Goal: Use online tool/utility: Utilize a website feature to perform a specific function

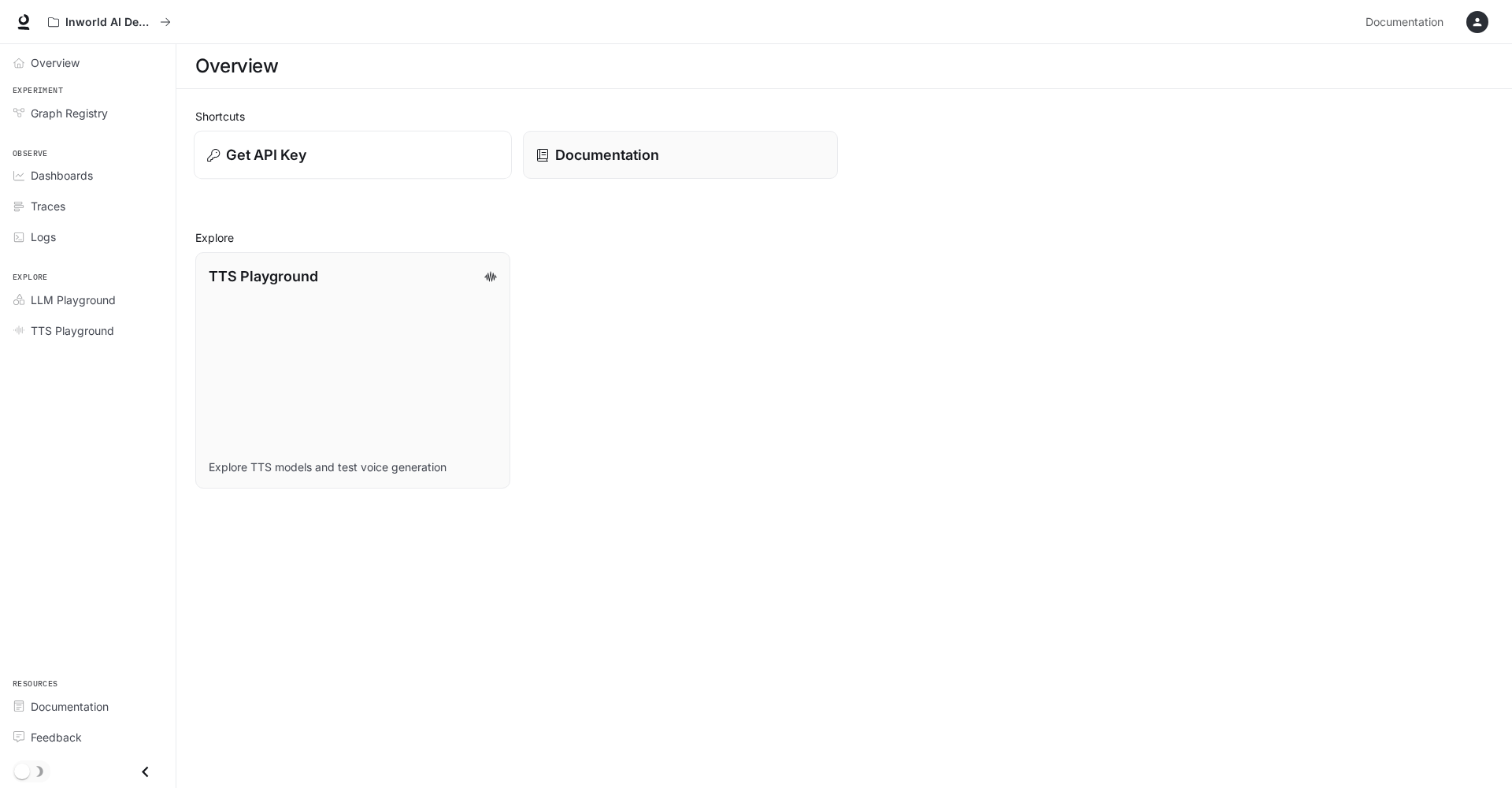
click at [366, 159] on div "Get API Key" at bounding box center [352, 154] width 291 height 21
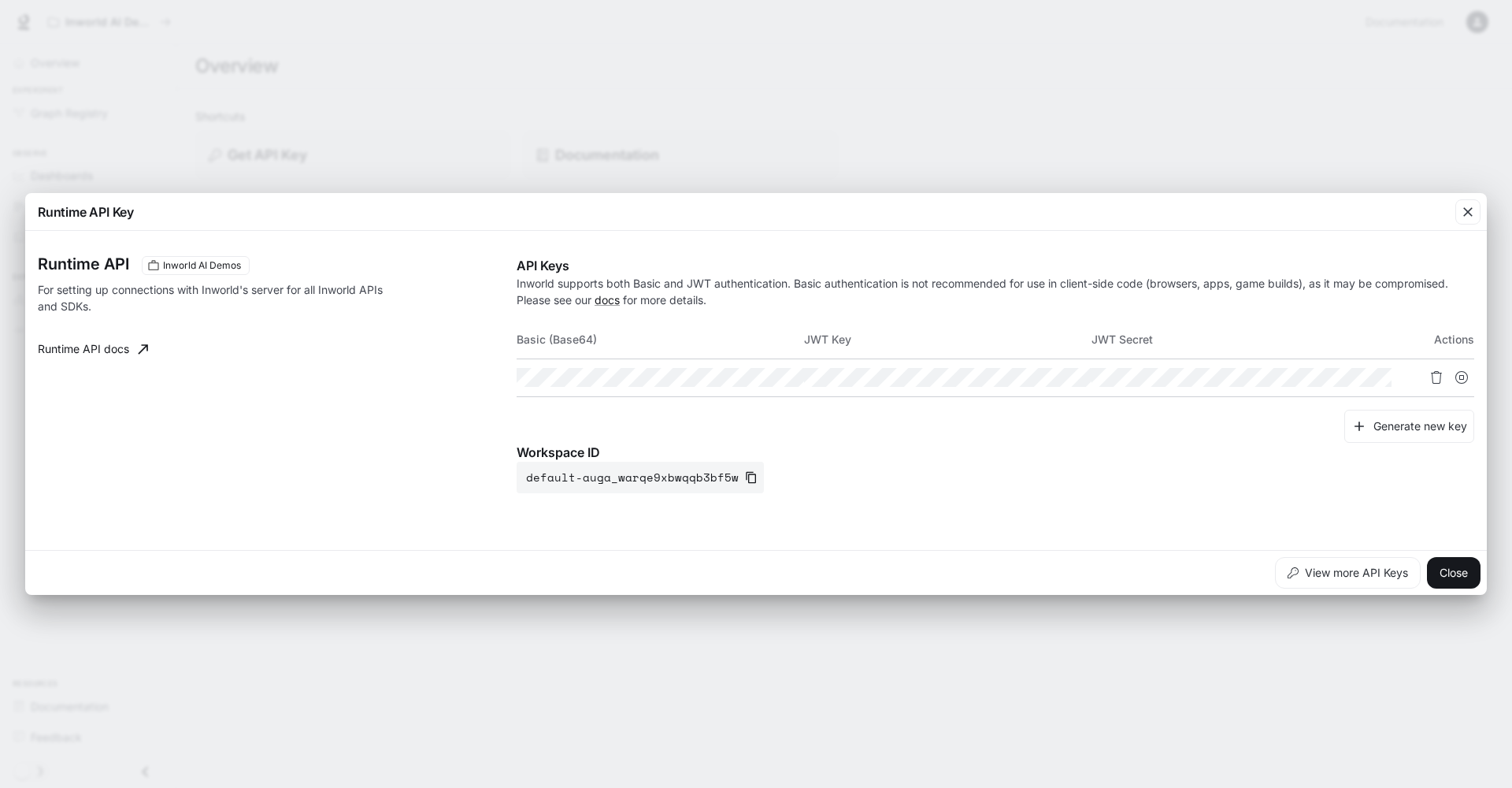
click at [1236, 660] on div "Runtime API Key Runtime API Inworld AI Demos For setting up connections with In…" at bounding box center [756, 394] width 1512 height 788
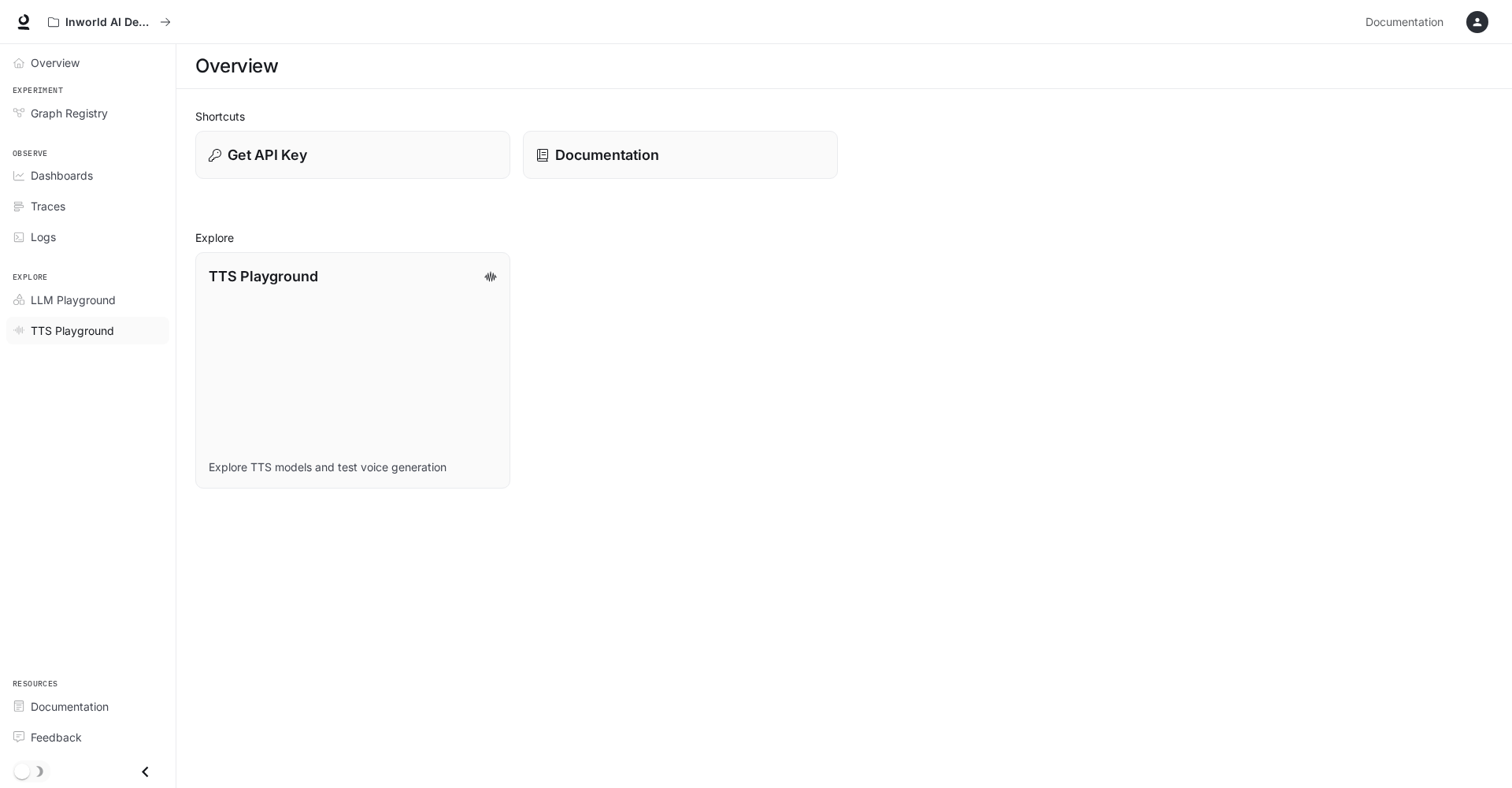
click at [81, 327] on span "TTS Playground" at bounding box center [73, 330] width 84 height 17
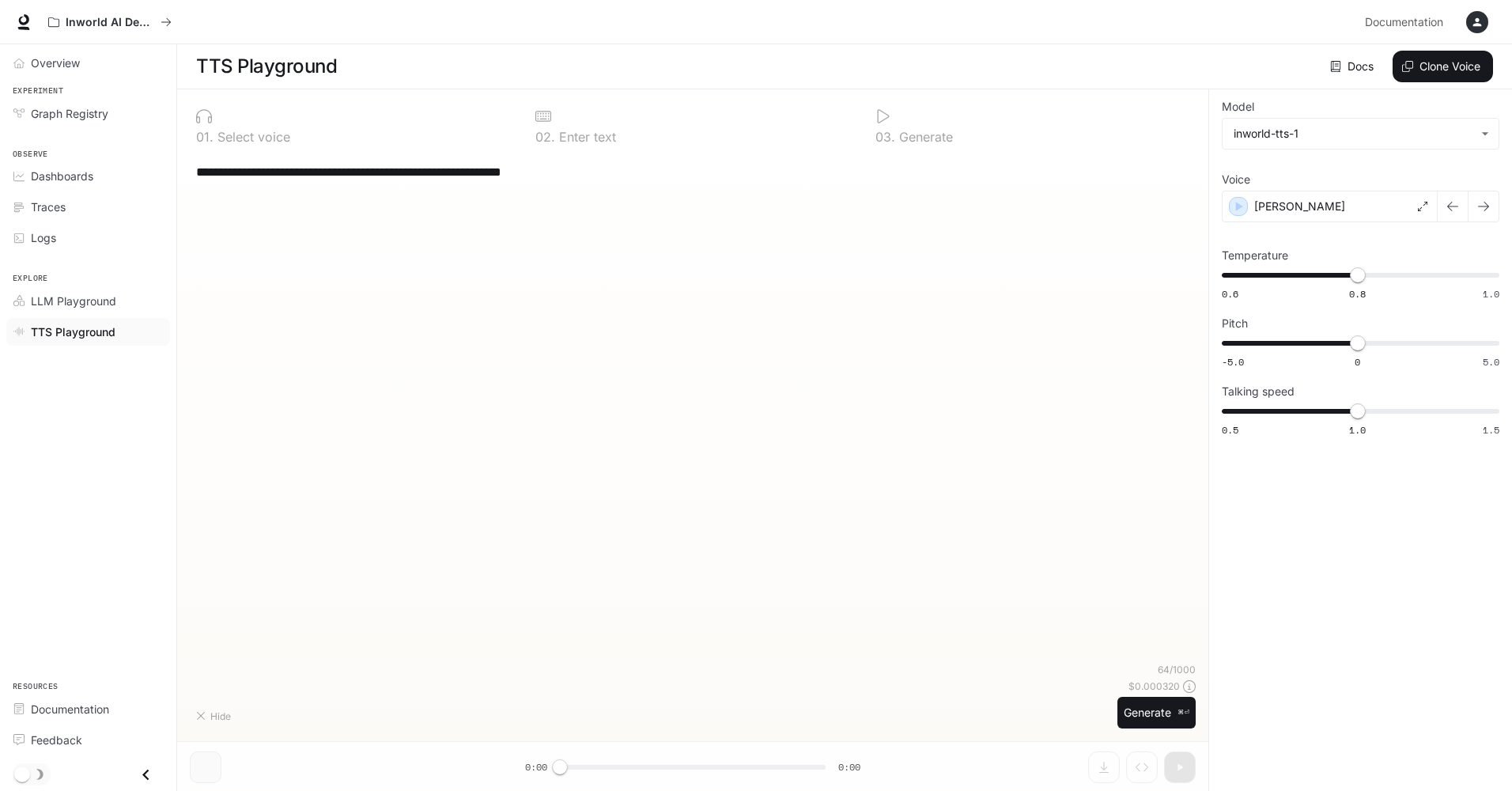
type textarea "**********"
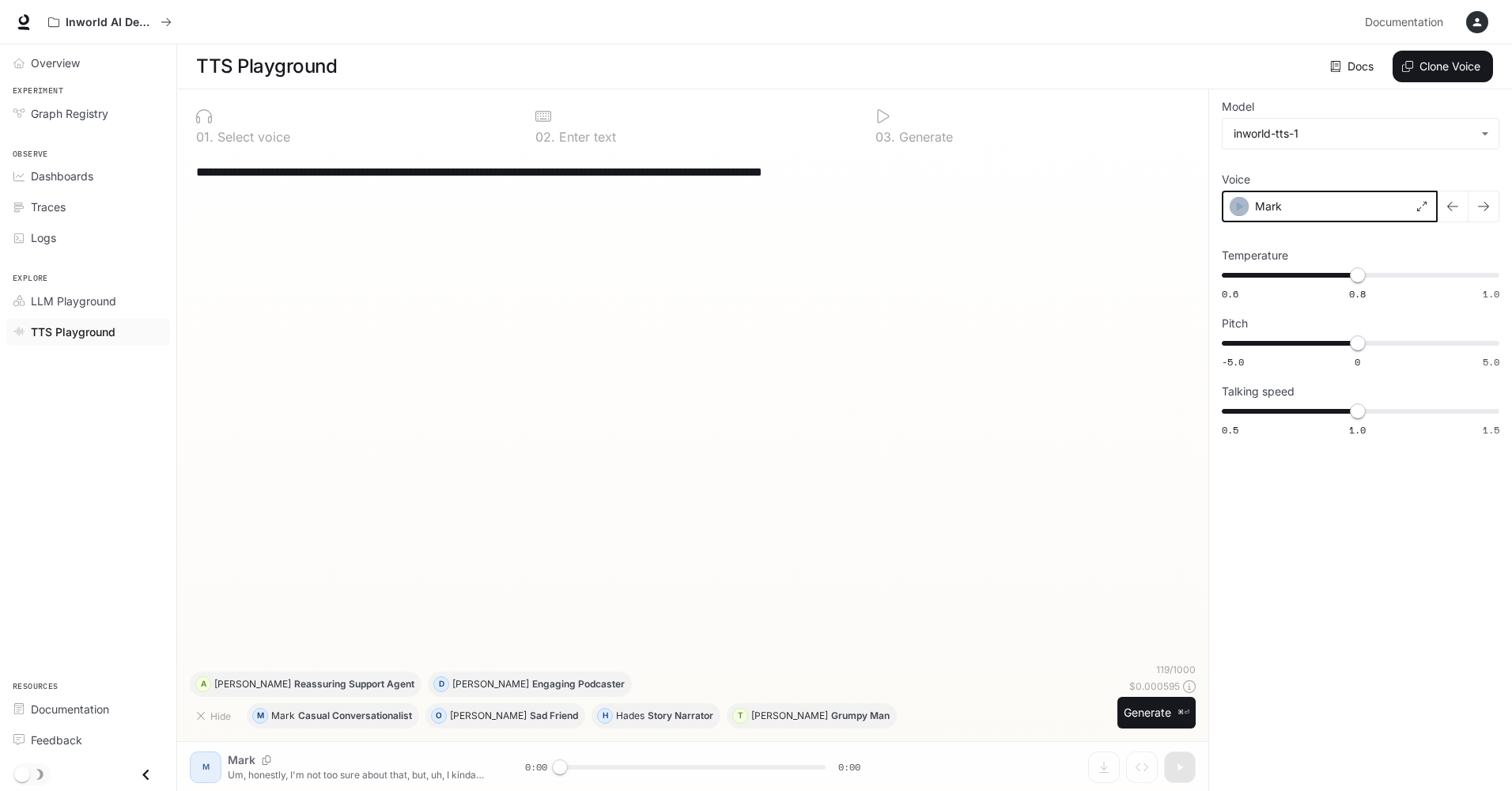
click at [1236, 205] on icon "button" at bounding box center [1239, 206] width 16 height 16
click at [200, 770] on div "**********" at bounding box center [693, 441] width 1031 height 702
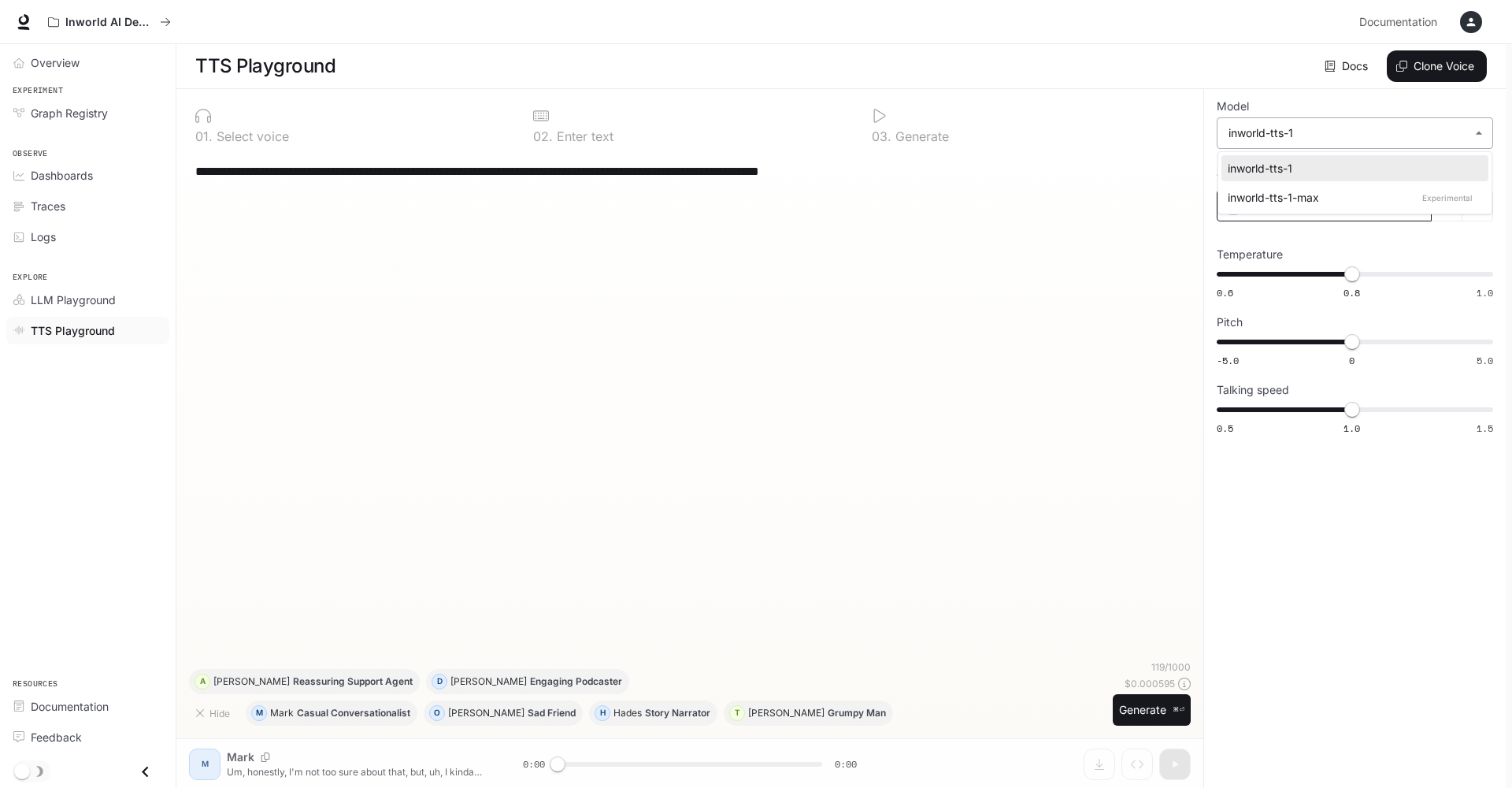
click at [1313, 127] on body "**********" at bounding box center [756, 394] width 1512 height 789
click at [1313, 127] on div at bounding box center [756, 394] width 1512 height 788
click at [1479, 207] on icon "button" at bounding box center [1478, 206] width 13 height 13
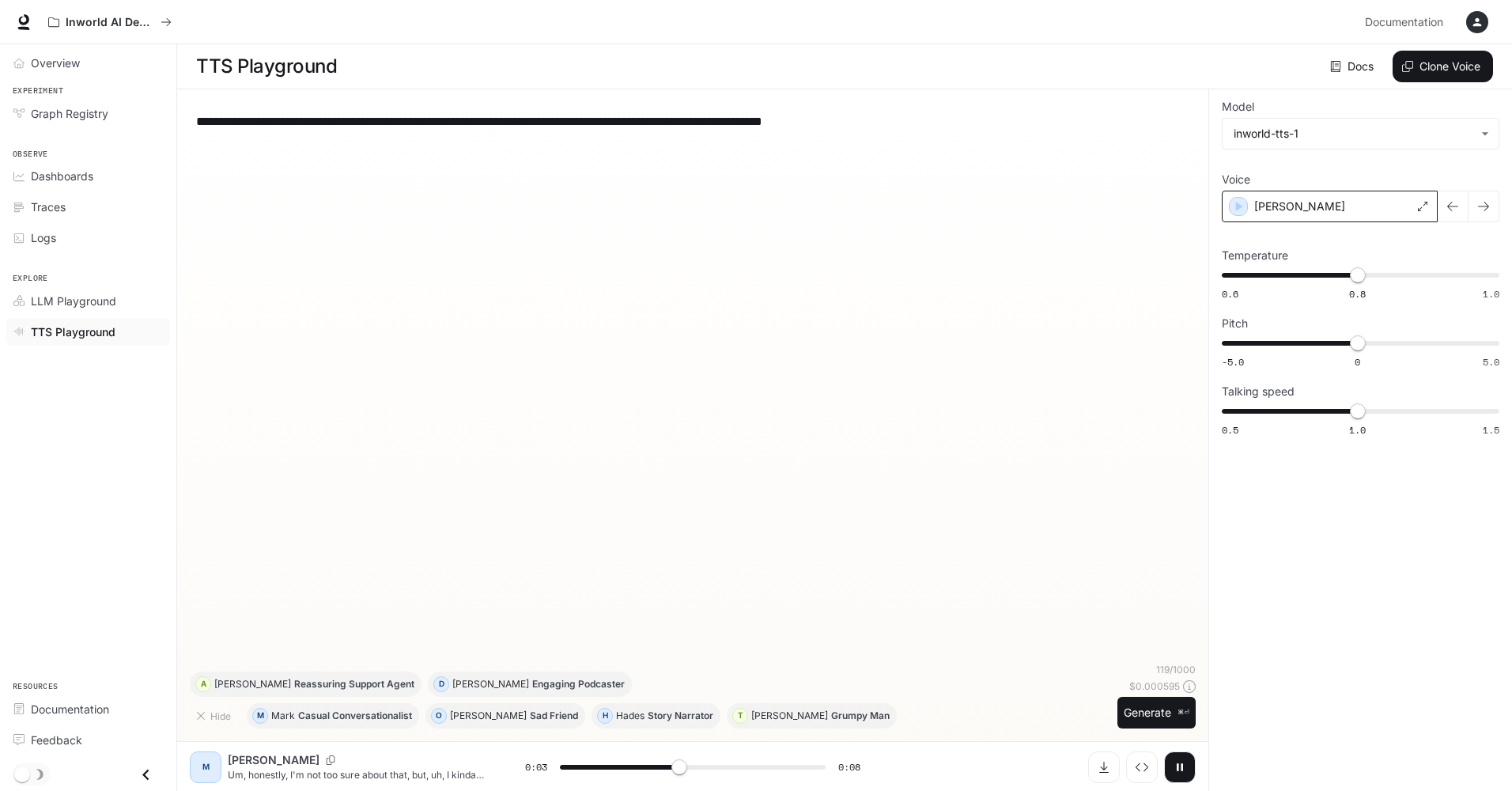
click at [1424, 207] on icon at bounding box center [1423, 206] width 9 height 9
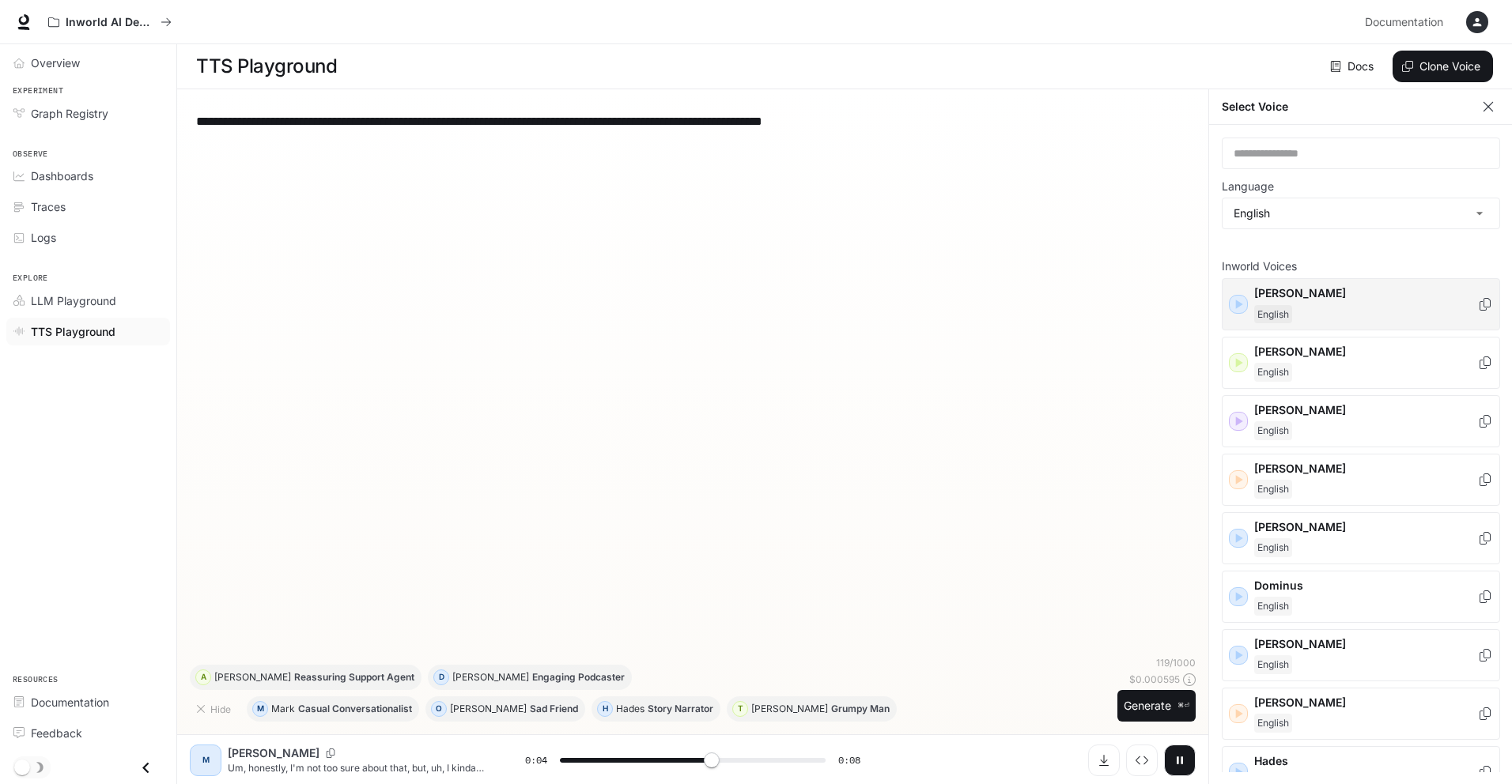
scroll to position [0, 1]
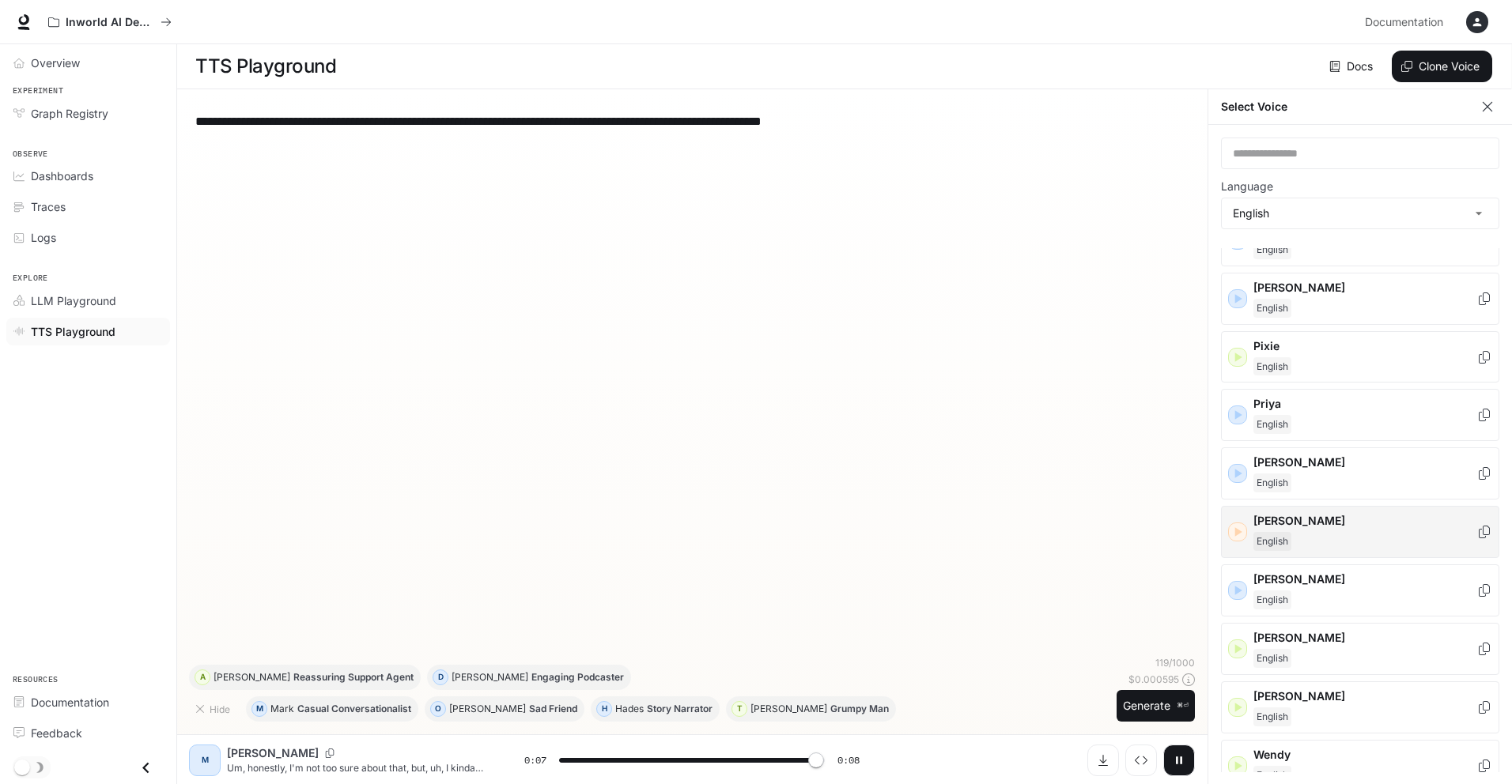
type input "*"
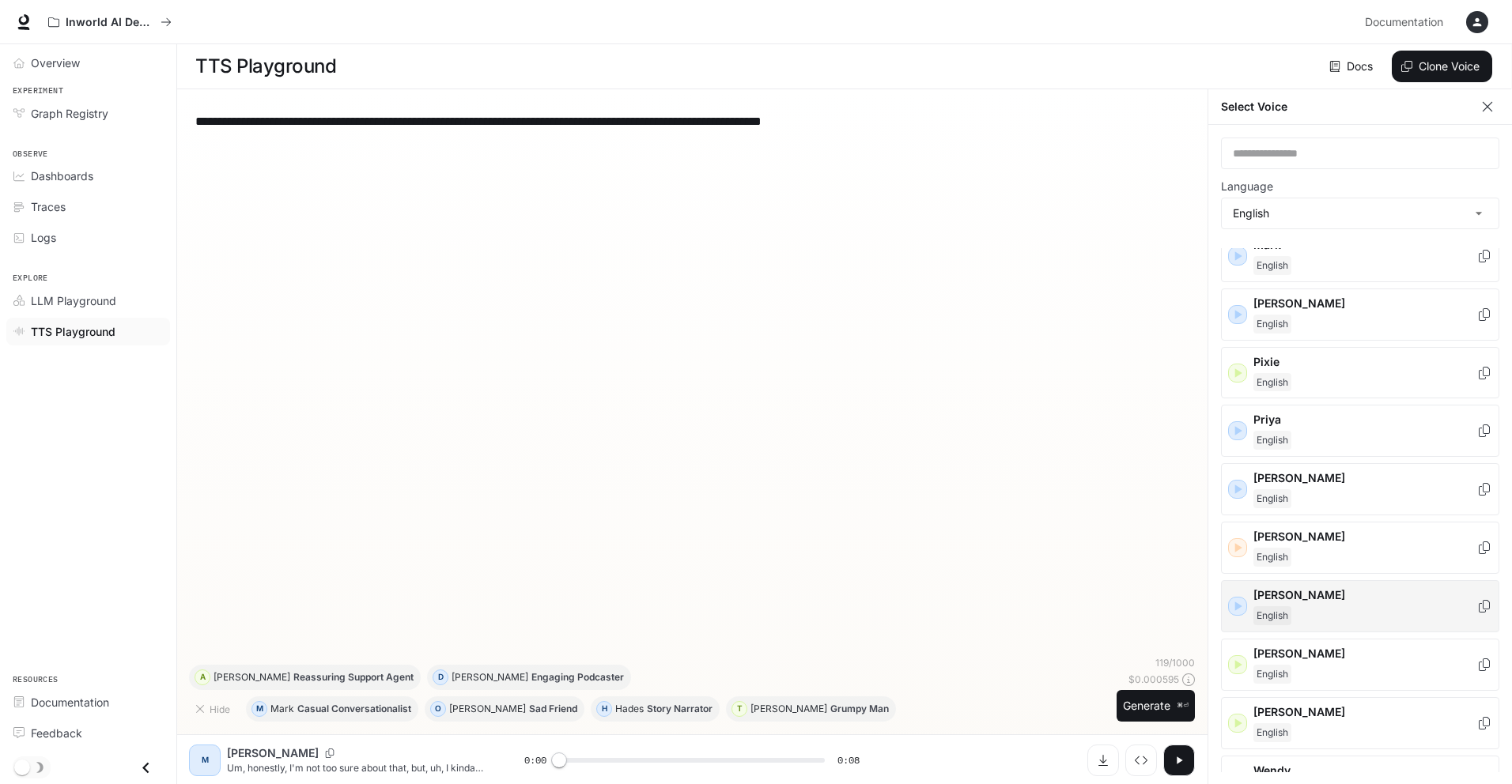
click at [1237, 602] on icon "button" at bounding box center [1239, 607] width 7 height 9
click at [1238, 482] on icon "button" at bounding box center [1237, 488] width 16 height 16
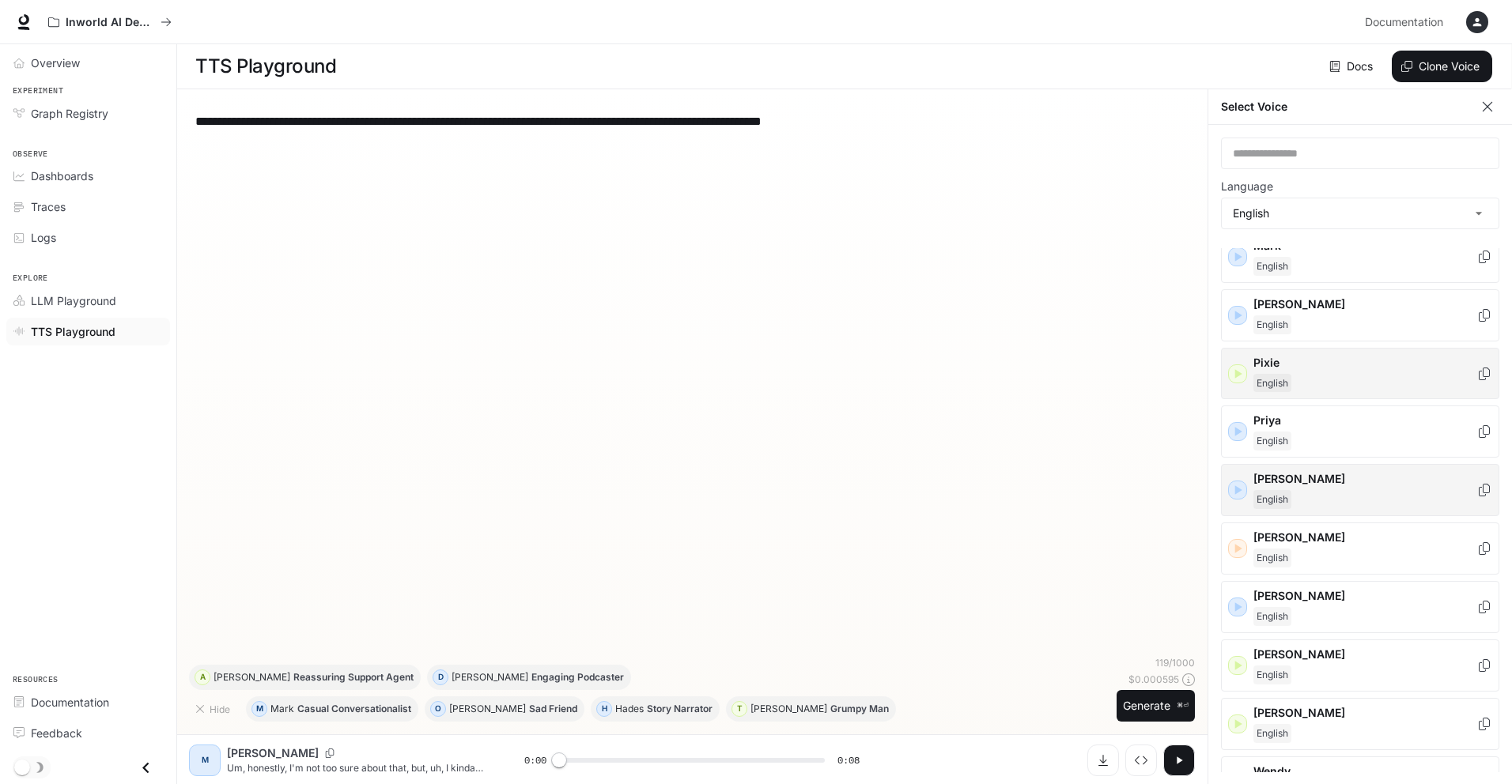
click at [1238, 366] on icon "button" at bounding box center [1237, 373] width 16 height 16
click at [1237, 311] on icon "button" at bounding box center [1239, 315] width 7 height 9
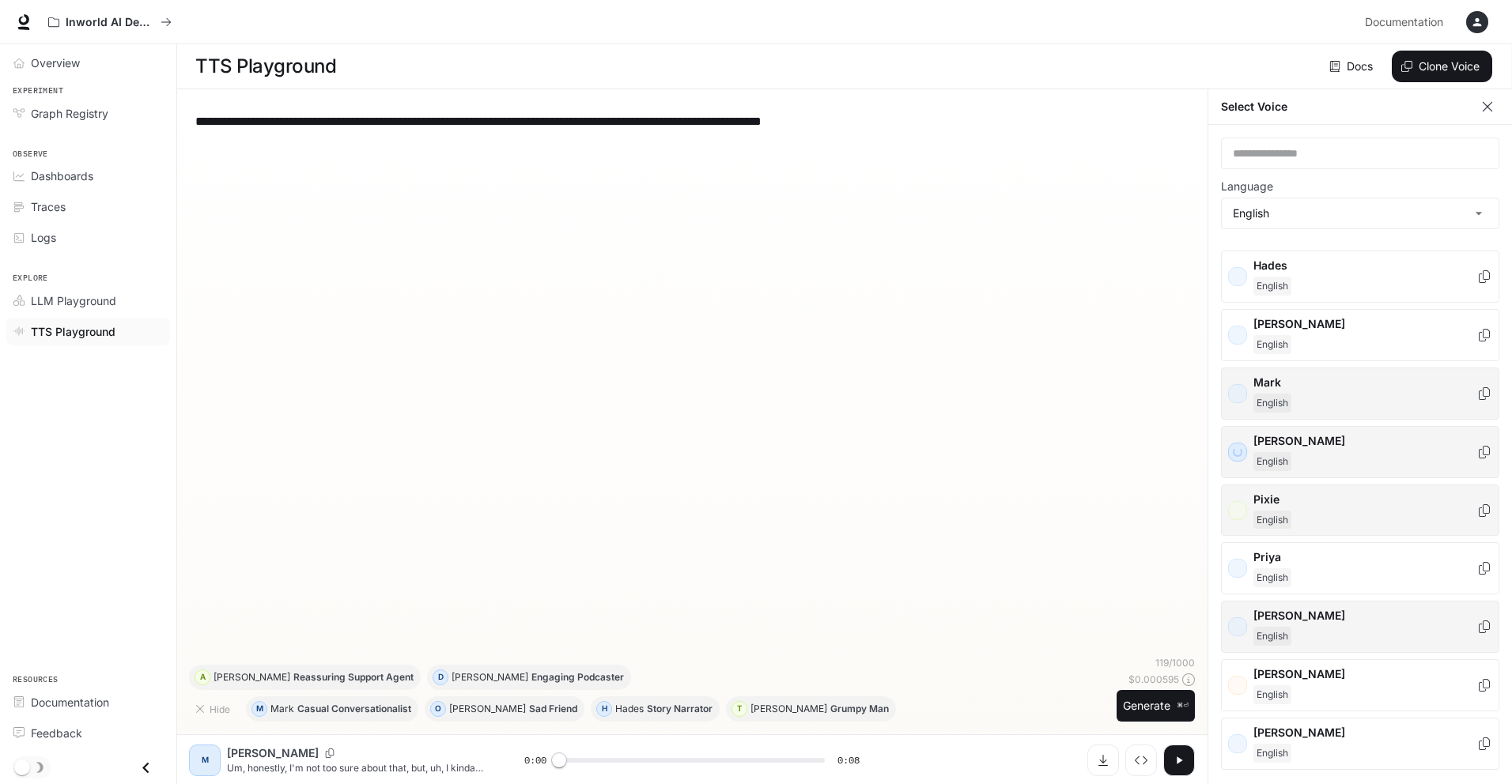
scroll to position [472, 0]
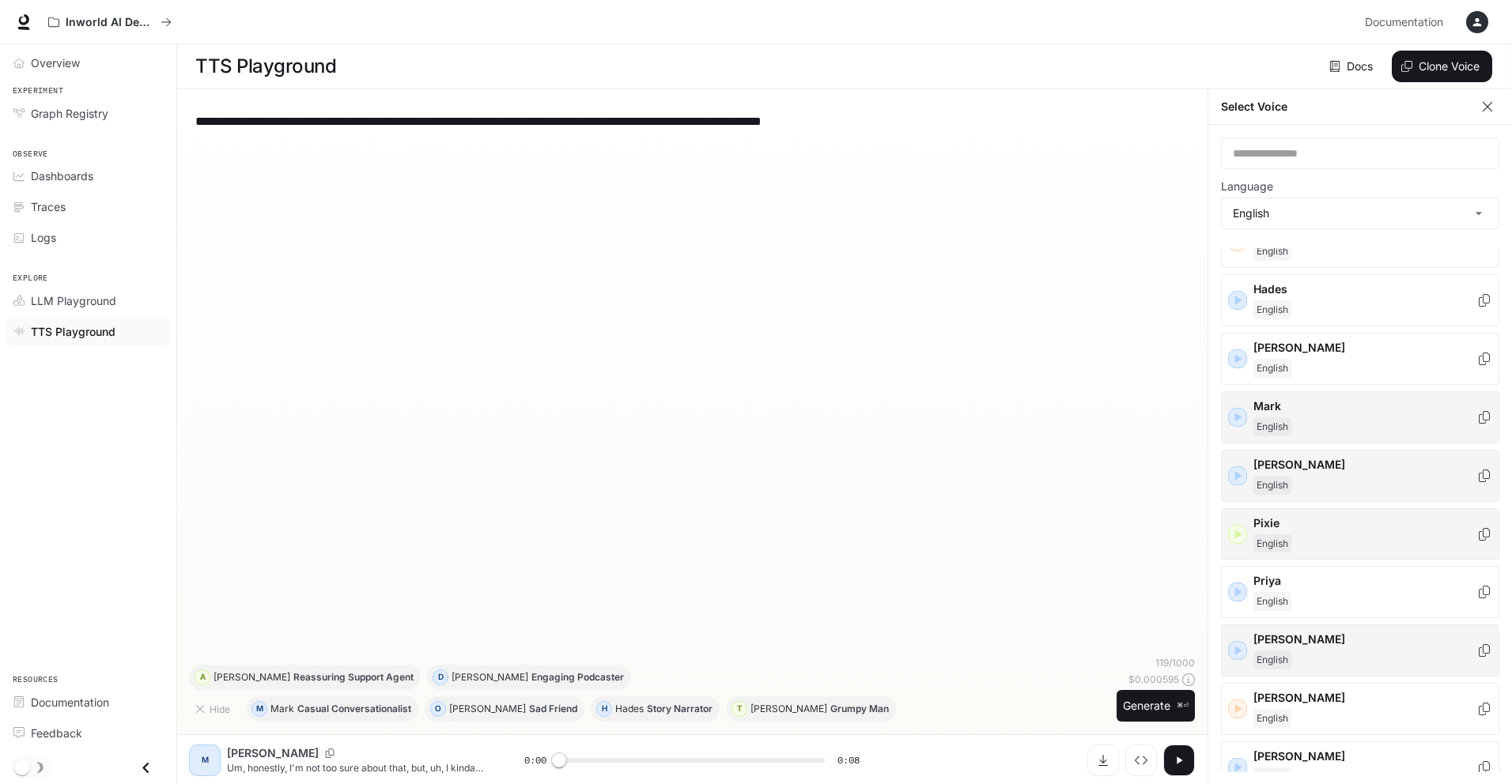
click at [1233, 410] on icon "button" at bounding box center [1237, 417] width 16 height 16
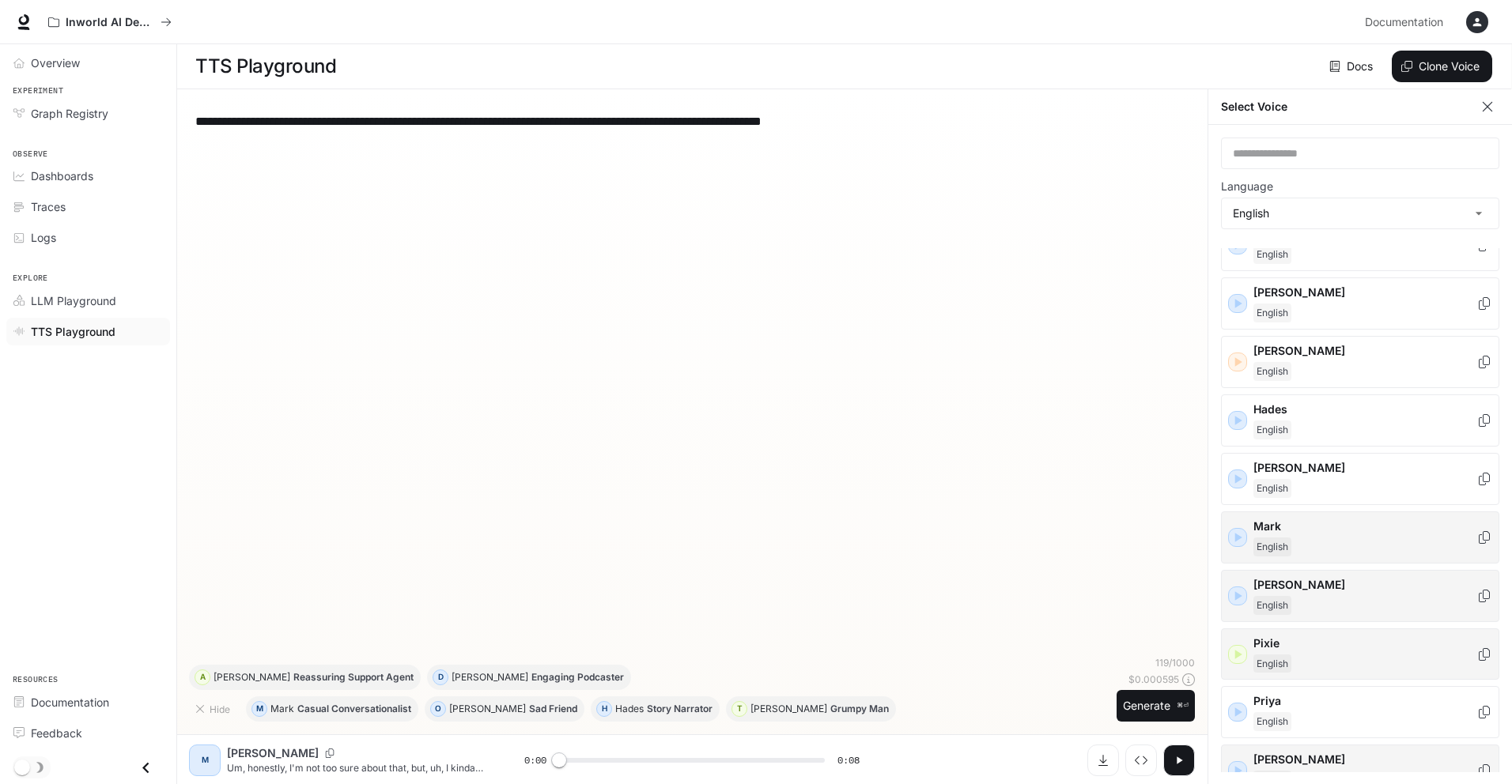
scroll to position [313, 0]
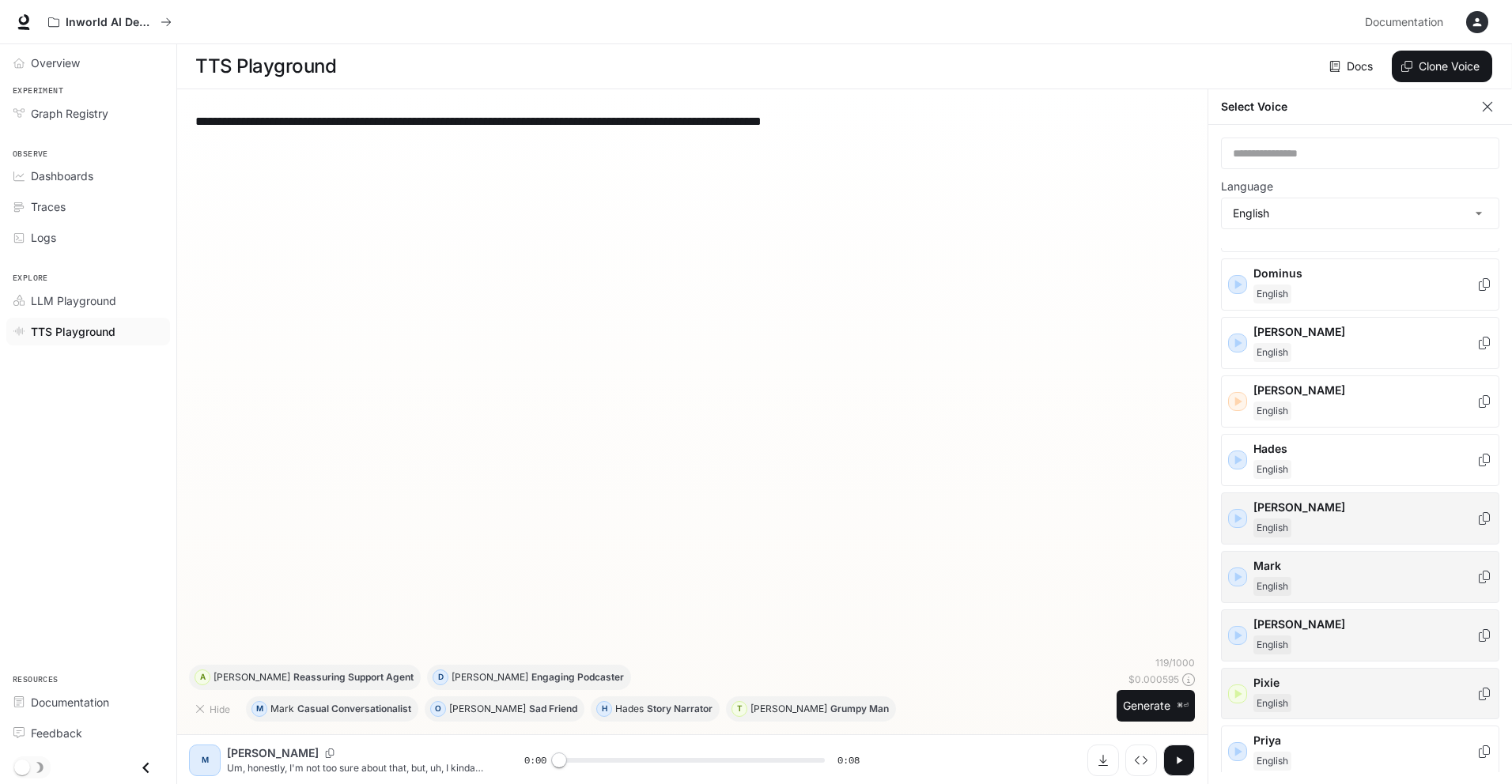
click at [1236, 511] on icon "button" at bounding box center [1237, 518] width 16 height 16
click at [1236, 455] on icon "button" at bounding box center [1239, 460] width 7 height 9
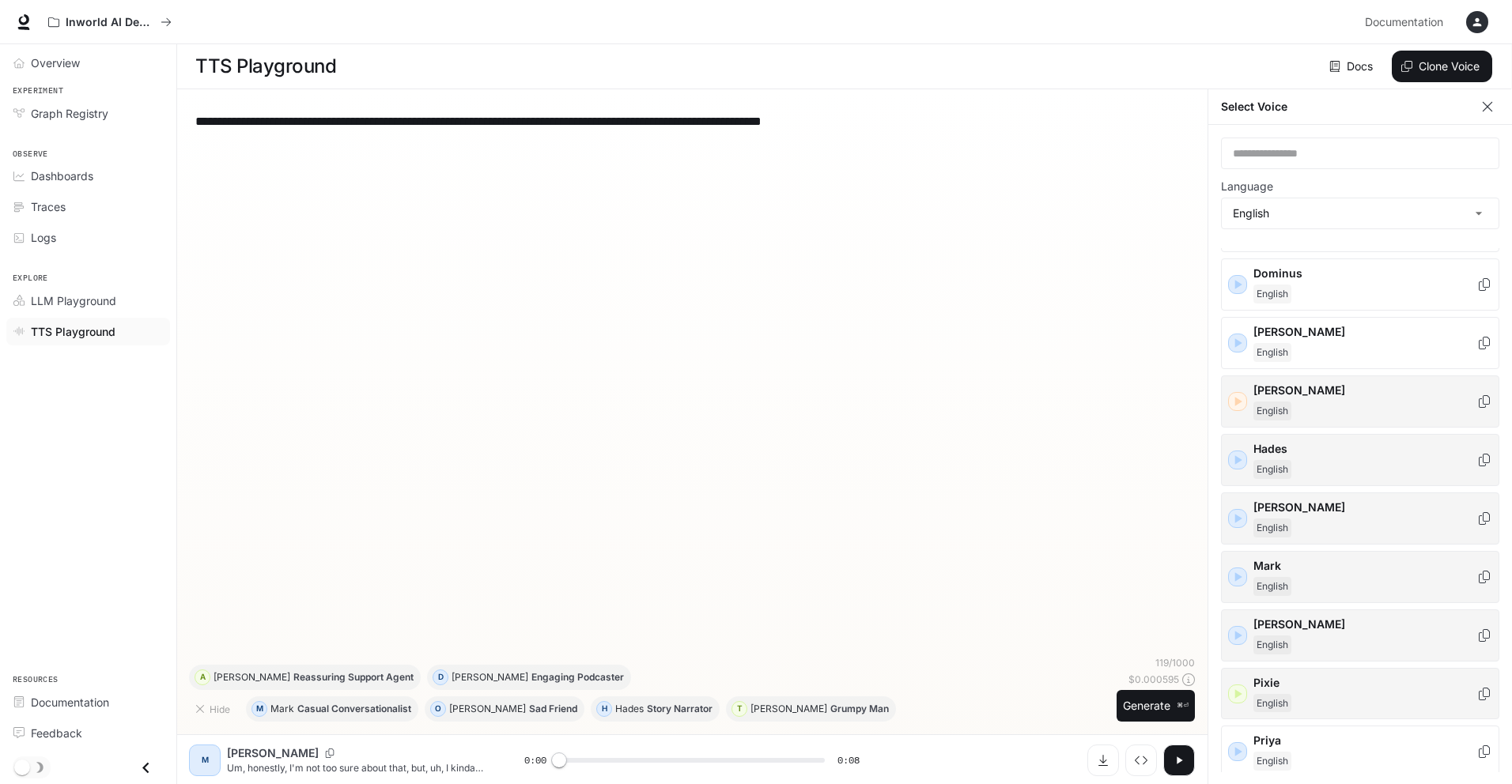
click at [1235, 394] on icon "button" at bounding box center [1237, 401] width 16 height 16
click at [1238, 340] on icon "button" at bounding box center [1239, 343] width 7 height 9
click at [1239, 277] on icon "button" at bounding box center [1237, 284] width 16 height 16
click at [1235, 569] on icon "button" at bounding box center [1237, 577] width 16 height 16
click at [1239, 335] on icon "button" at bounding box center [1237, 343] width 16 height 16
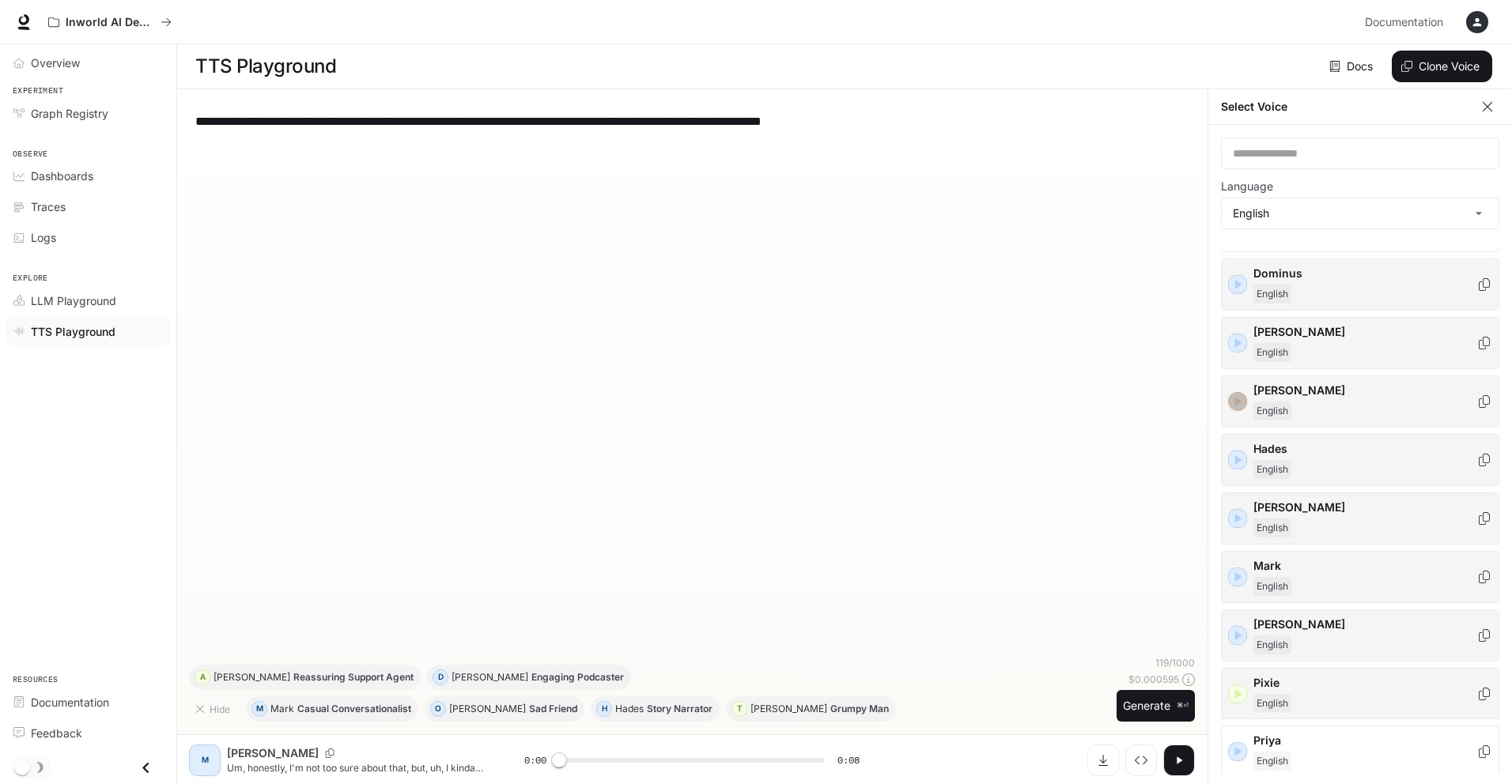
click at [1235, 397] on icon "button" at bounding box center [1237, 401] width 16 height 16
click at [80, 72] on link "Overview" at bounding box center [88, 63] width 163 height 28
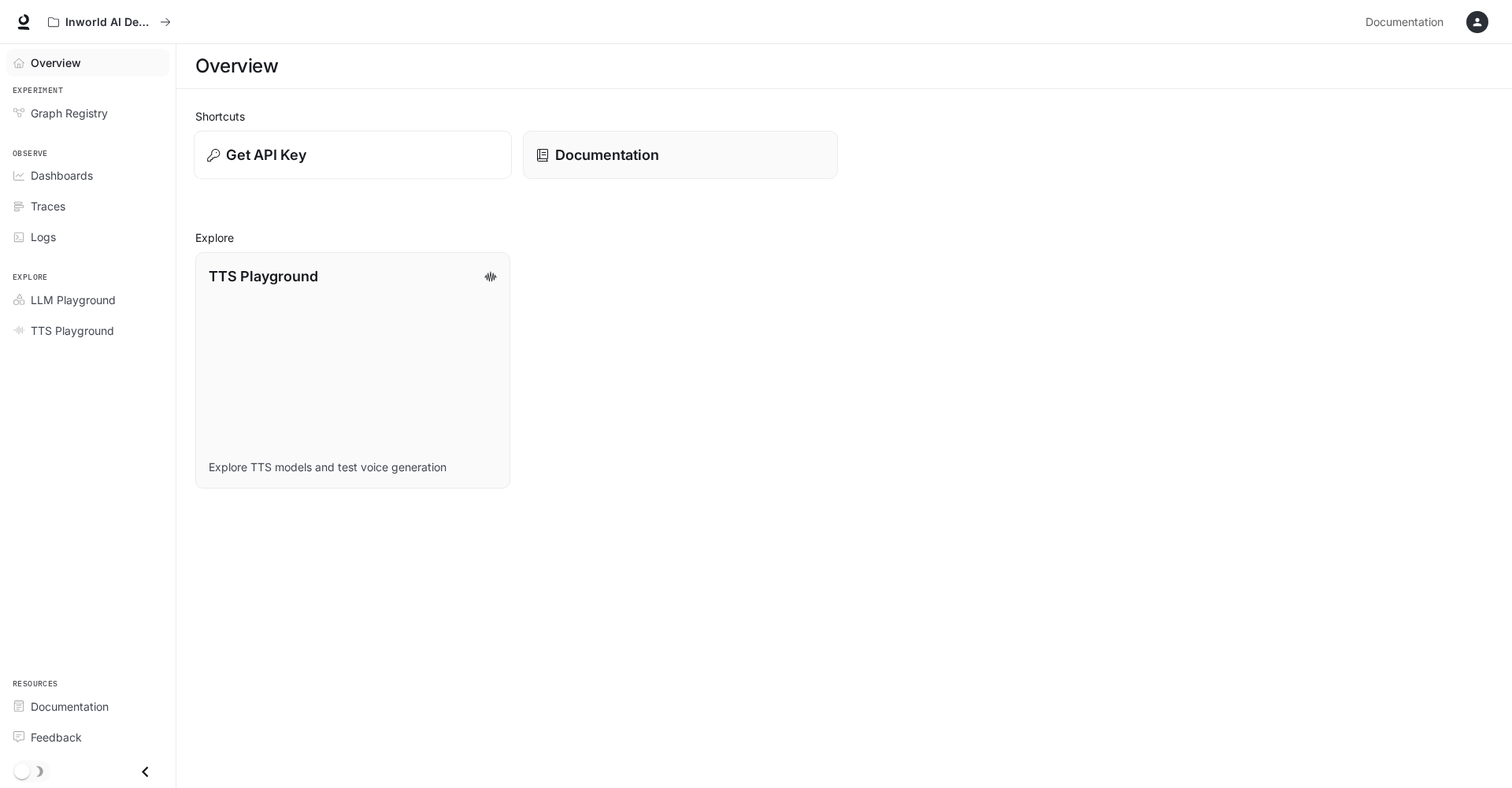
click at [326, 154] on div "Get API Key" at bounding box center [352, 154] width 291 height 21
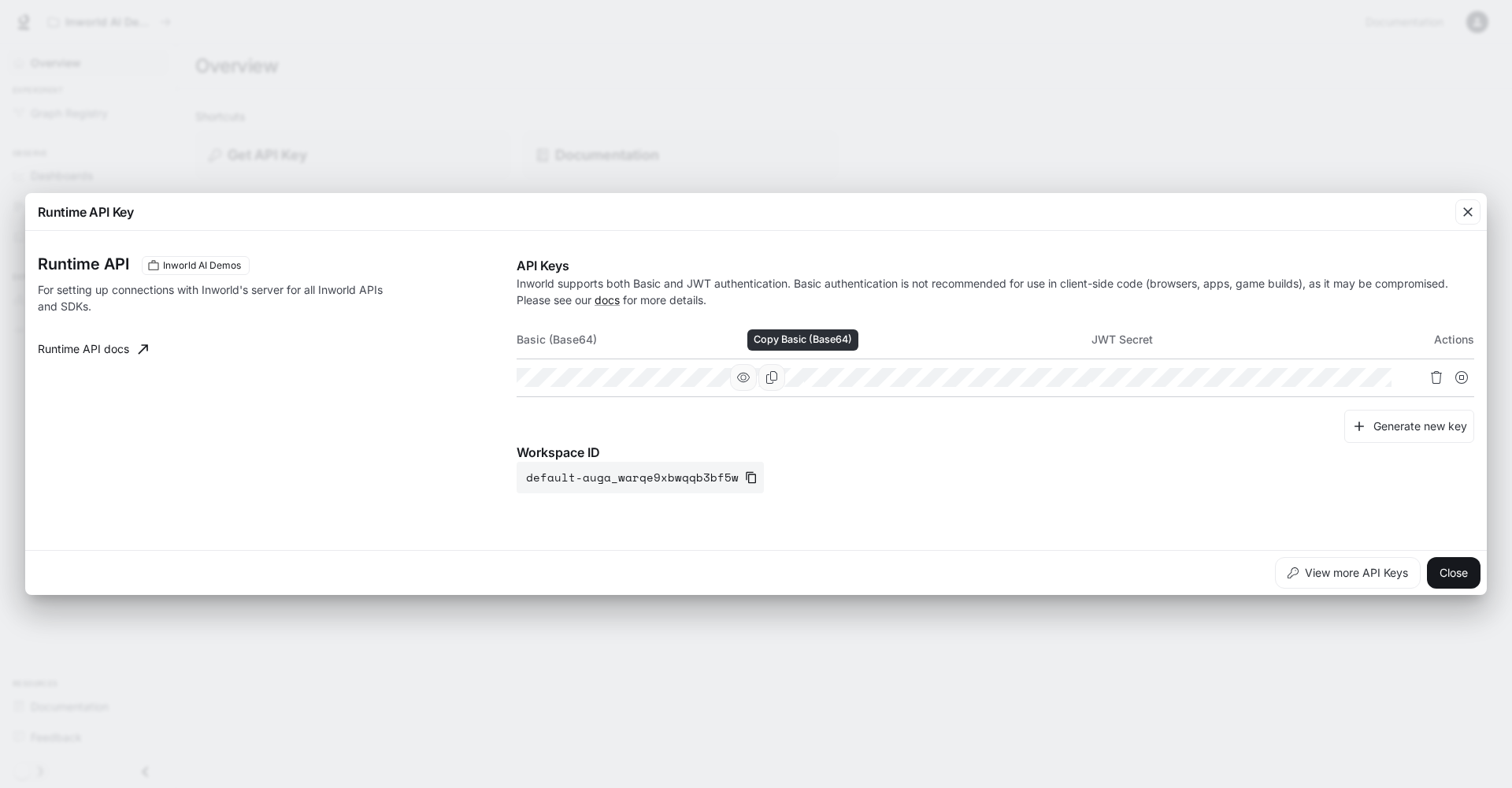
click at [778, 372] on icon "Copy Basic (Base64)" at bounding box center [772, 378] width 13 height 13
